Goal: Navigation & Orientation: Understand site structure

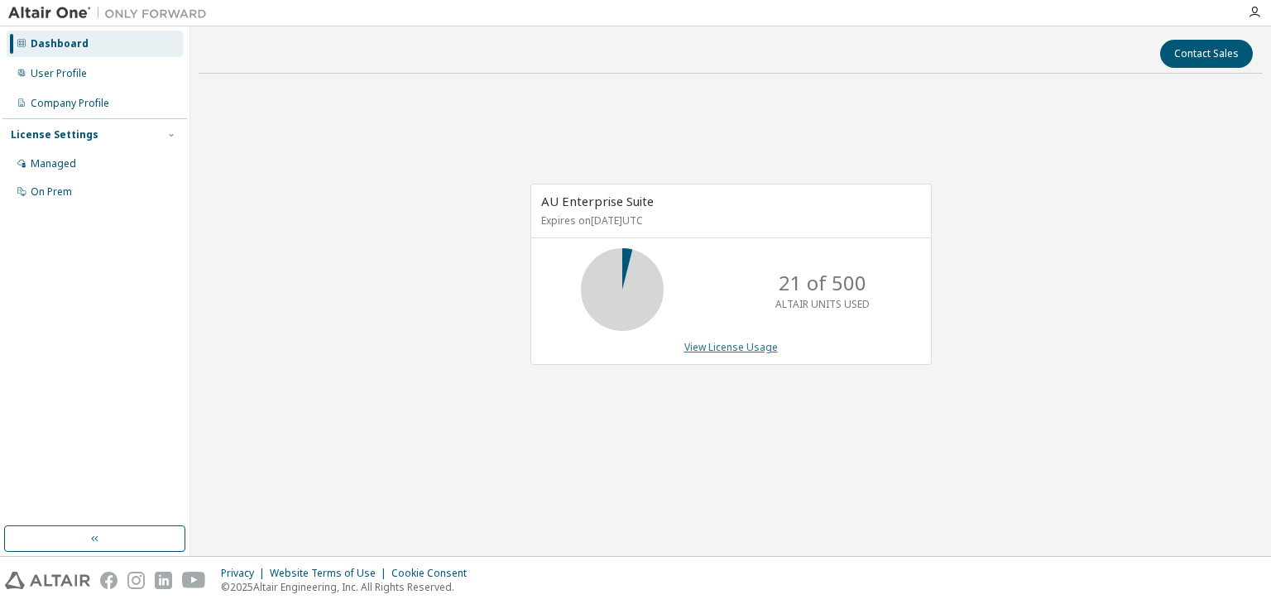
click at [701, 343] on link "View License Usage" at bounding box center [731, 347] width 94 height 14
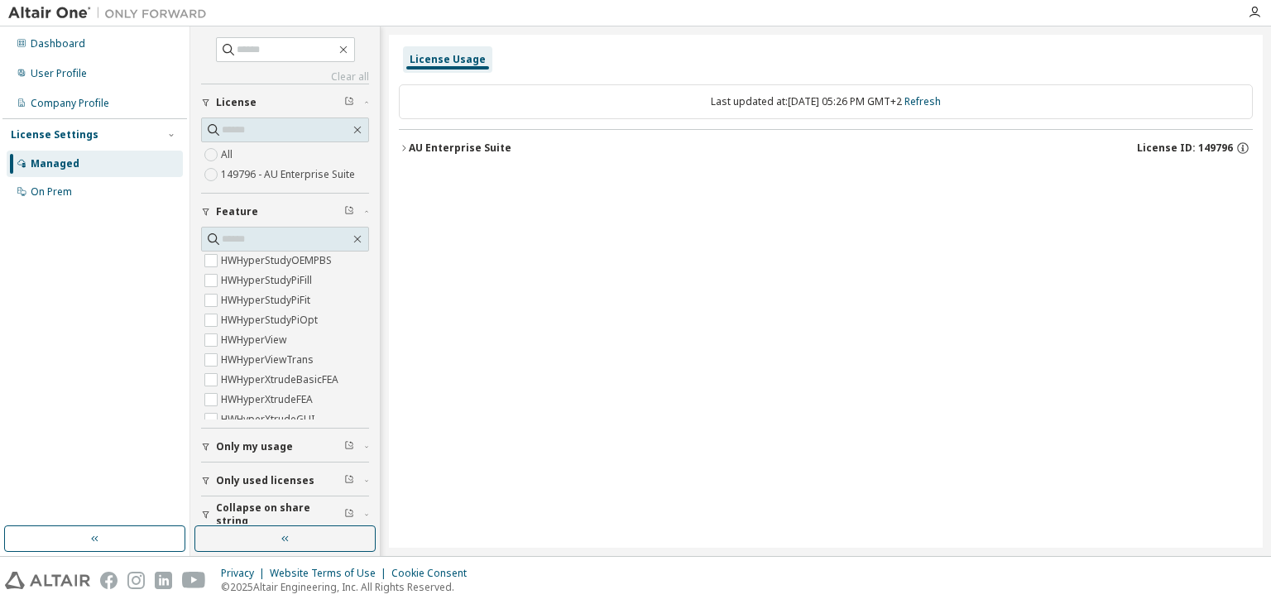
scroll to position [2116, 0]
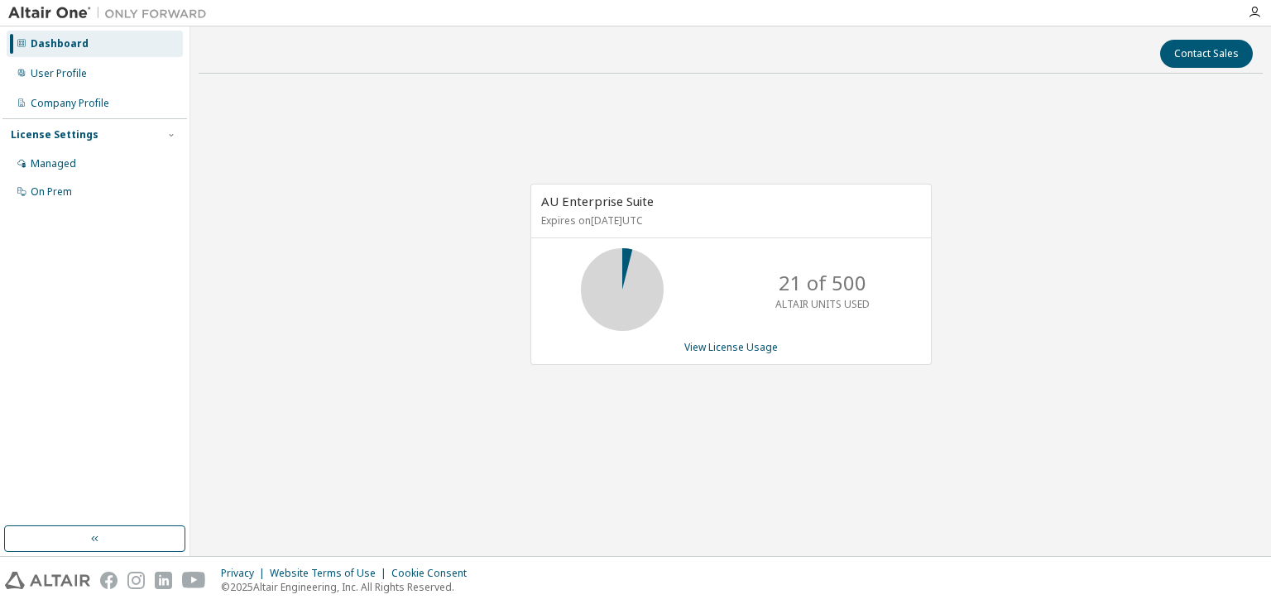
drag, startPoint x: 10, startPoint y: 0, endPoint x: 361, endPoint y: 155, distance: 383.5
click at [361, 155] on div "AU Enterprise Suite Expires on [DATE] UTC 21 of 500 ALTAIR UNITS USED View Lice…" at bounding box center [731, 283] width 1064 height 393
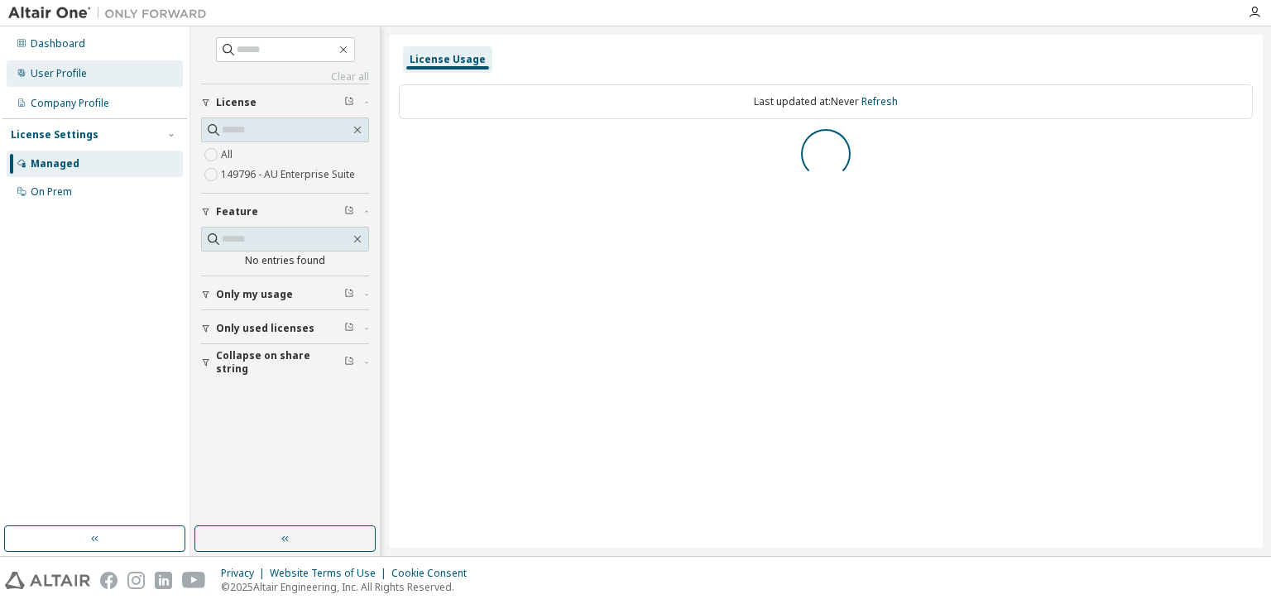
click at [81, 70] on div "User Profile" at bounding box center [59, 73] width 56 height 13
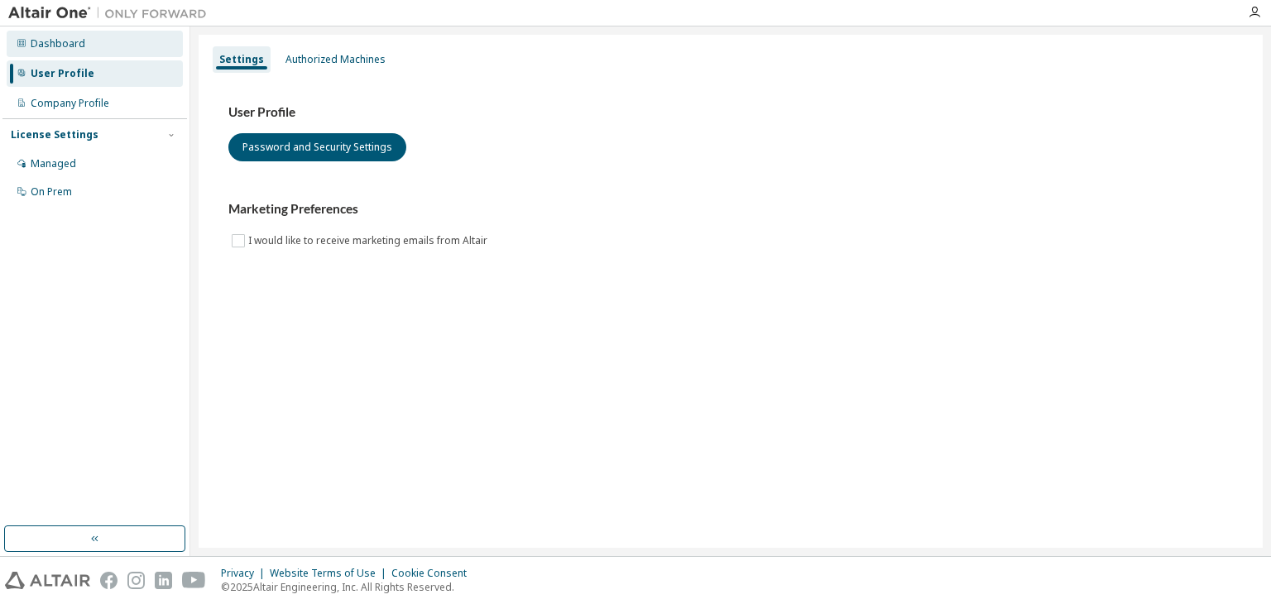
click at [76, 54] on div "Dashboard" at bounding box center [95, 44] width 176 height 26
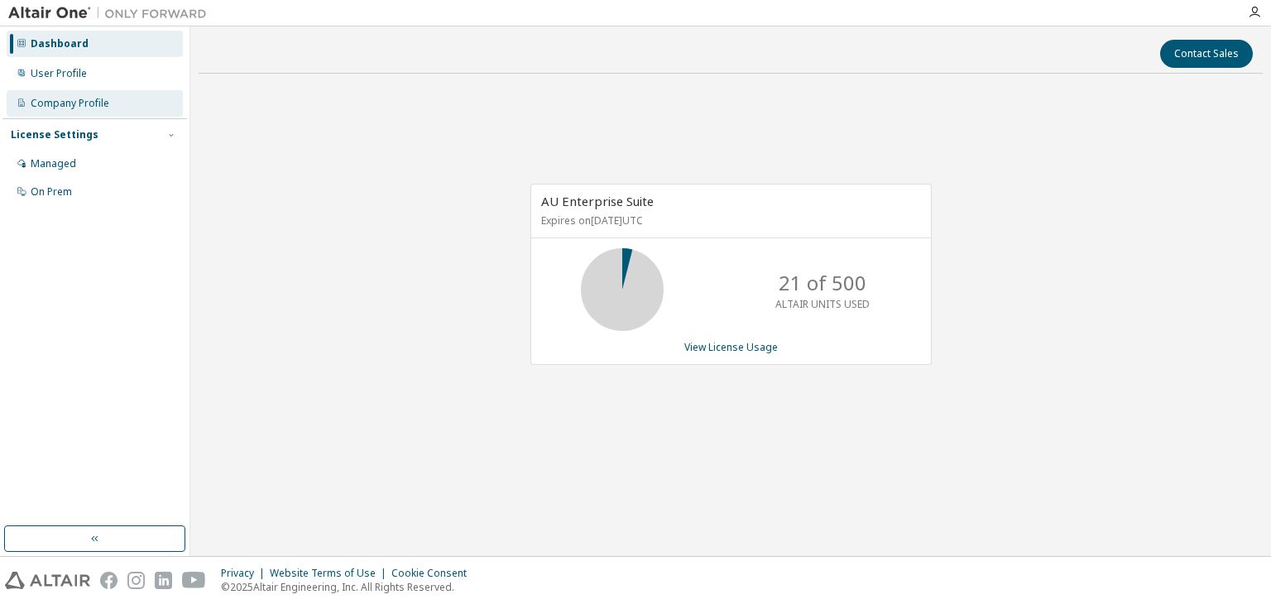
click at [84, 93] on div "Company Profile" at bounding box center [95, 103] width 176 height 26
